Goal: Use online tool/utility: Utilize a website feature to perform a specific function

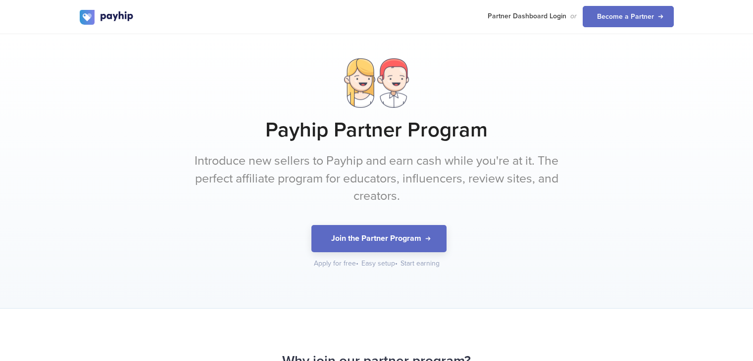
scroll to position [965, 0]
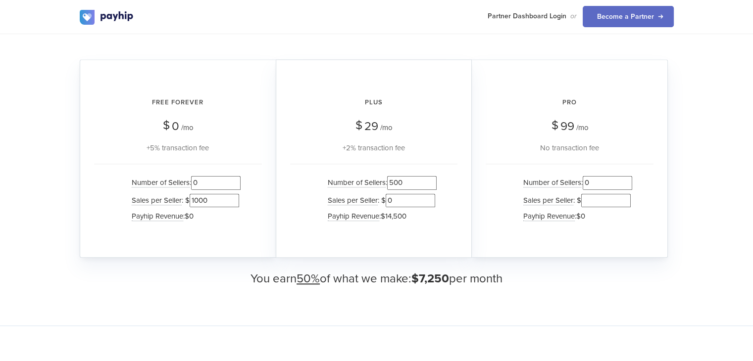
click at [199, 188] on input "0" at bounding box center [215, 182] width 49 height 13
type input "1250"
click at [389, 186] on input "500" at bounding box center [411, 182] width 49 height 13
type input "1500"
click at [588, 182] on input "0" at bounding box center [606, 182] width 49 height 13
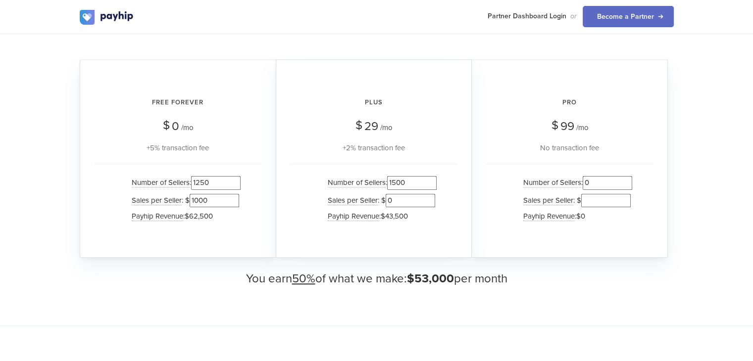
click at [588, 182] on input "0" at bounding box center [606, 182] width 49 height 13
click at [391, 205] on input "0" at bounding box center [409, 200] width 49 height 13
type input "1550"
click at [597, 187] on input "0" at bounding box center [606, 182] width 49 height 13
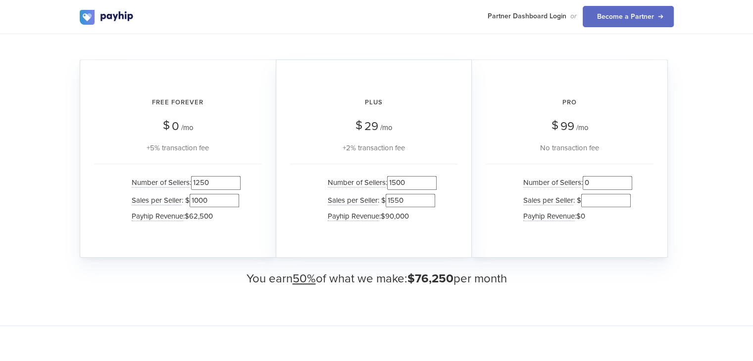
click at [597, 187] on input "0" at bounding box center [606, 182] width 49 height 13
type input "500"
click at [594, 196] on input "number" at bounding box center [605, 200] width 49 height 13
type input "1000"
click at [498, 212] on div "Number of Sellers : 500 Sales per Seller : $ 1000 Payhip Revenue : $49,500" at bounding box center [569, 201] width 168 height 74
